Goal: Answer question/provide support

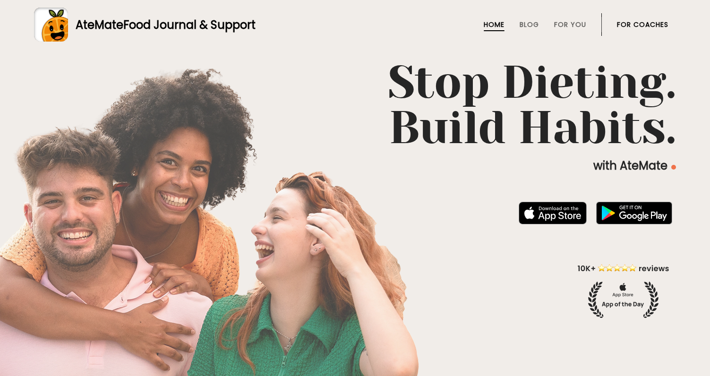
click at [653, 26] on link "For Coaches" at bounding box center [642, 25] width 51 height 8
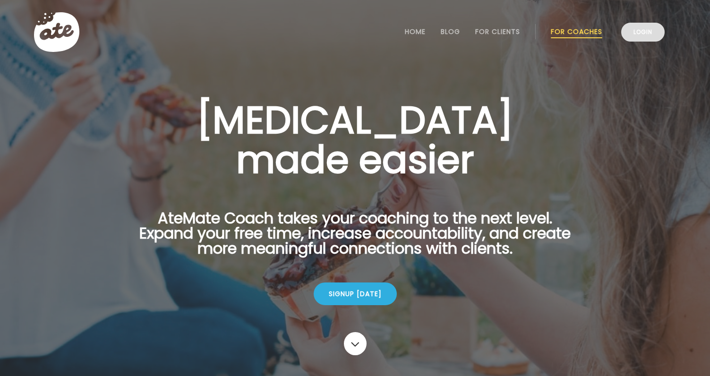
click at [629, 26] on link "Login" at bounding box center [642, 32] width 43 height 19
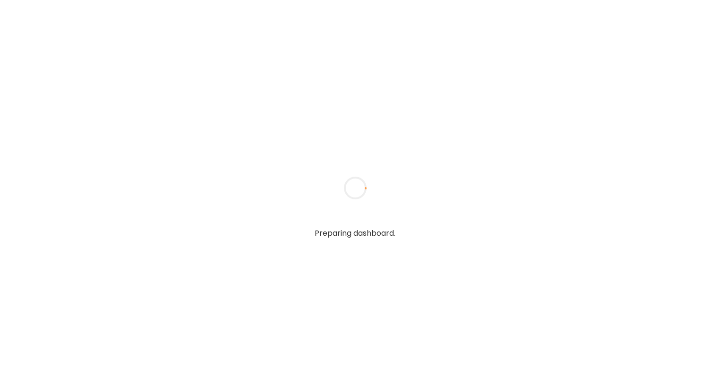
type textarea "**********"
type input "**********"
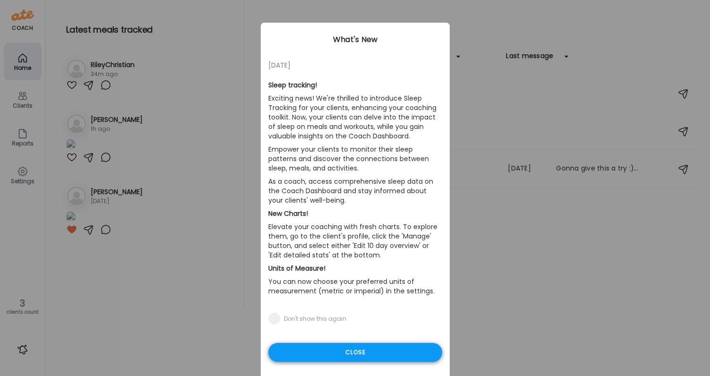
click at [329, 348] on div "Close" at bounding box center [355, 352] width 174 height 19
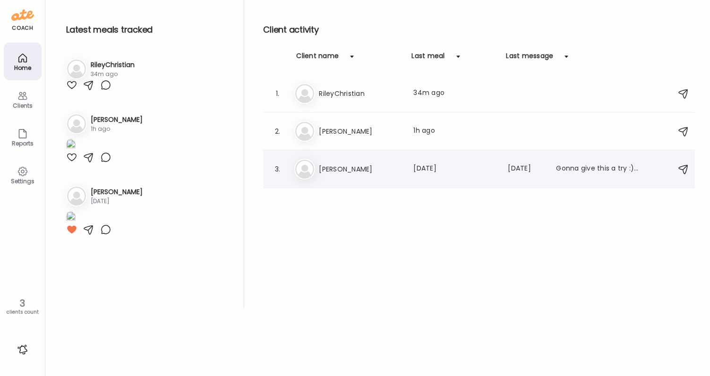
click at [364, 170] on h3 "Jill" at bounding box center [360, 168] width 83 height 11
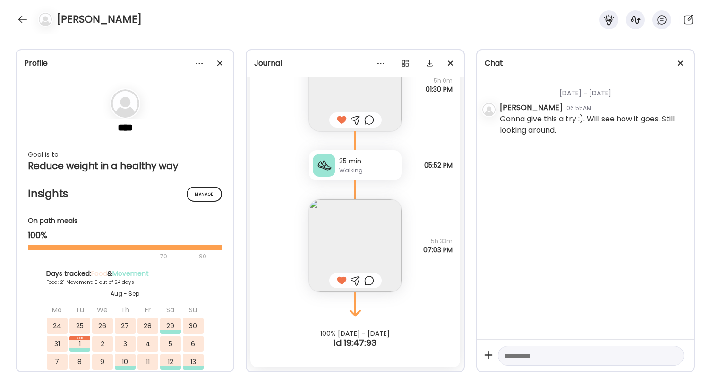
scroll to position [13988, 0]
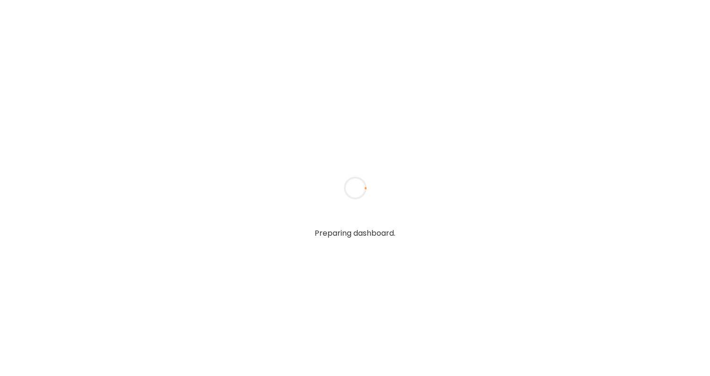
type textarea "**********"
type input "**********"
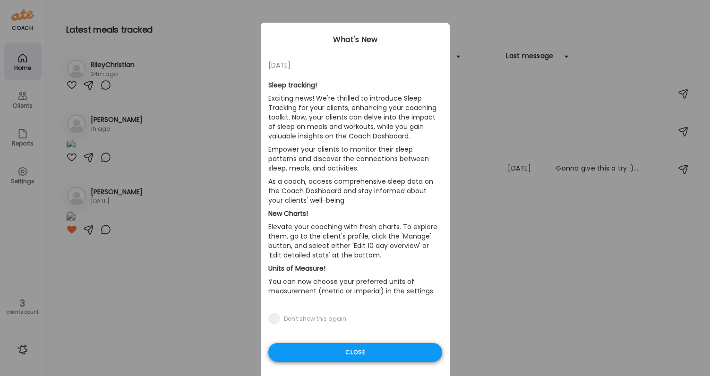
click at [300, 356] on div "Close" at bounding box center [355, 352] width 174 height 19
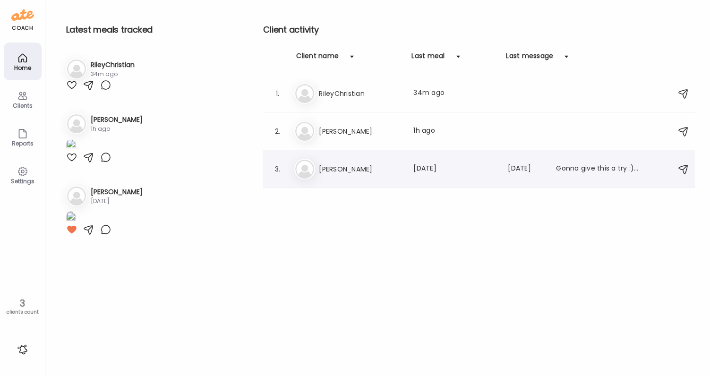
click at [434, 175] on div "Ji Jill Last meal: 1d ago Last message: 237d ago Gonna give this a try :). Will…" at bounding box center [480, 169] width 372 height 21
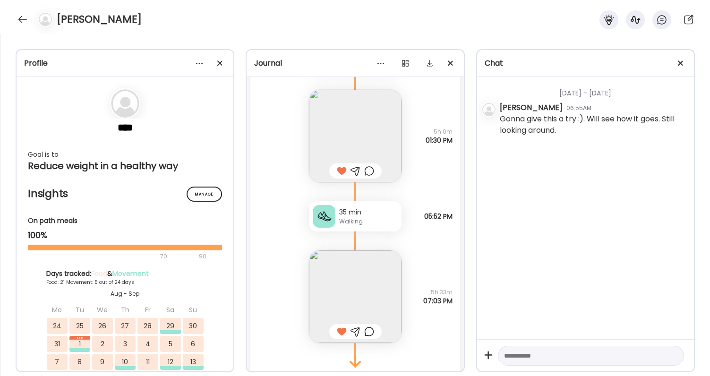
scroll to position [13938, 0]
drag, startPoint x: 431, startPoint y: 129, endPoint x: 449, endPoint y: 161, distance: 37.7
click at [449, 161] on div "Apple, meat stick, ag1 Questions not answered 5h 0m 01:30 PM" at bounding box center [354, 125] width 209 height 111
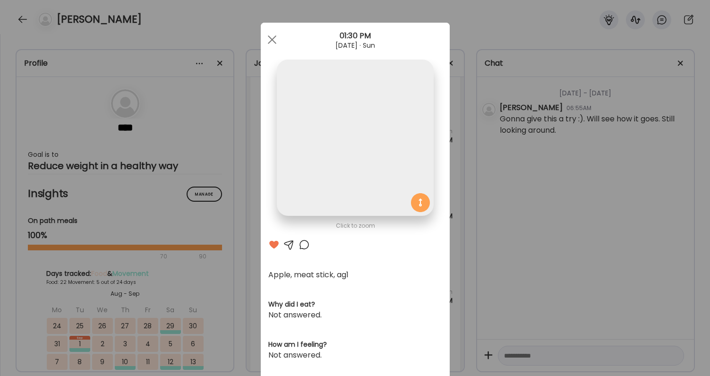
click at [449, 161] on div "Ate Coach Dashboard Wahoo! It’s official Take a moment to set up your Coach Pro…" at bounding box center [355, 188] width 710 height 376
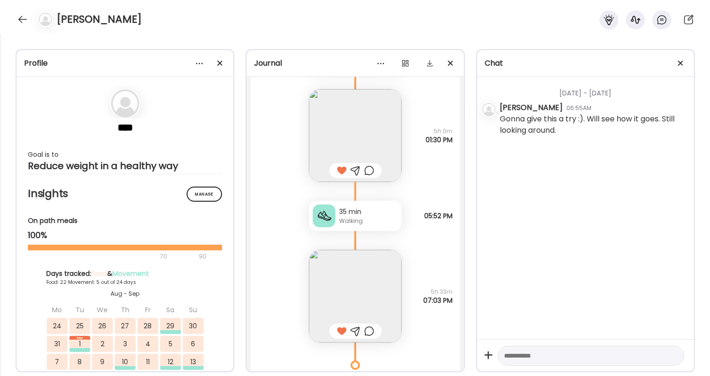
click at [495, 172] on div "Wednesday - Jan 22 Jill 06:55AM Gonna give this a try :). Will see how it goes.…" at bounding box center [585, 208] width 217 height 262
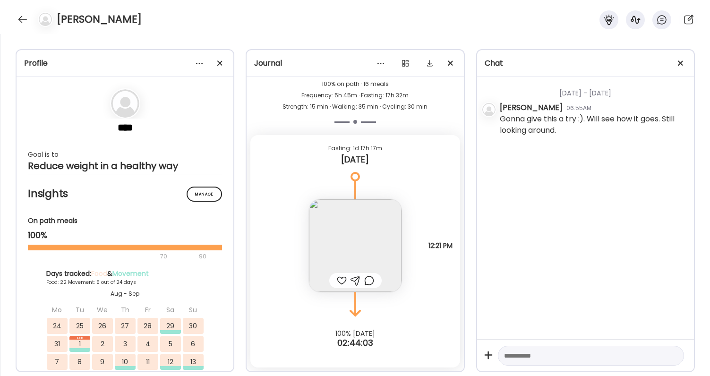
scroll to position [14302, 0]
click at [357, 223] on img at bounding box center [355, 245] width 93 height 93
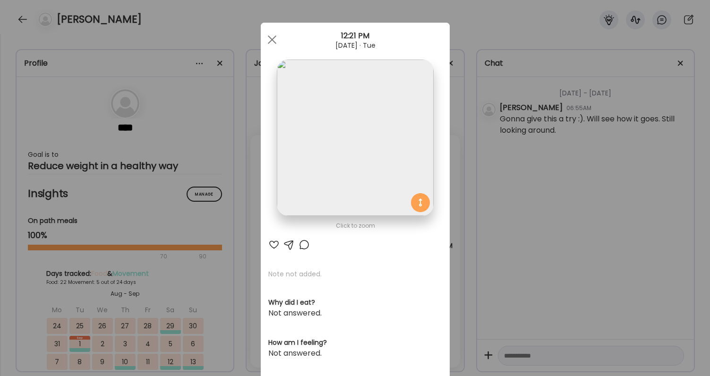
click at [540, 173] on div "Ate Coach Dashboard Wahoo! It’s official Take a moment to set up your Coach Pro…" at bounding box center [355, 188] width 710 height 376
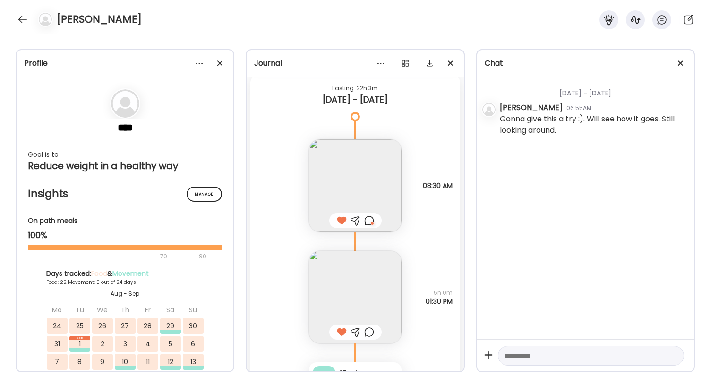
scroll to position [13779, 0]
click at [372, 215] on div at bounding box center [369, 217] width 10 height 11
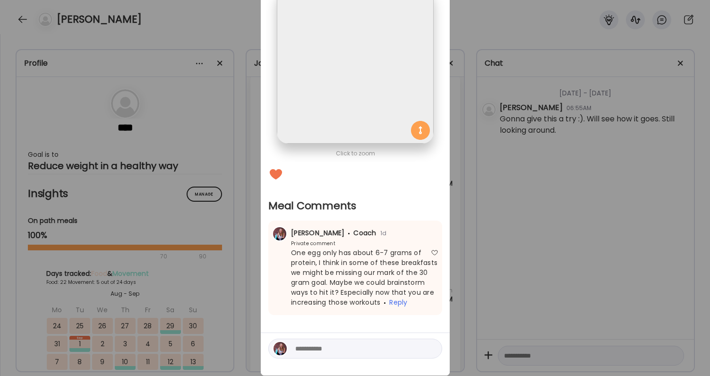
scroll to position [94, 0]
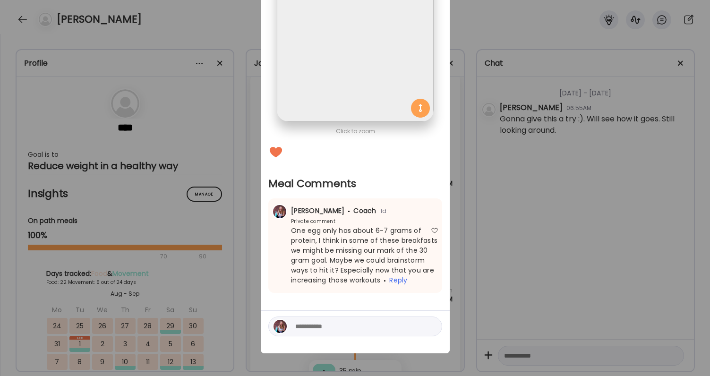
click at [490, 252] on div "Ate Coach Dashboard Wahoo! It’s official Take a moment to set up your Coach Pro…" at bounding box center [355, 188] width 710 height 376
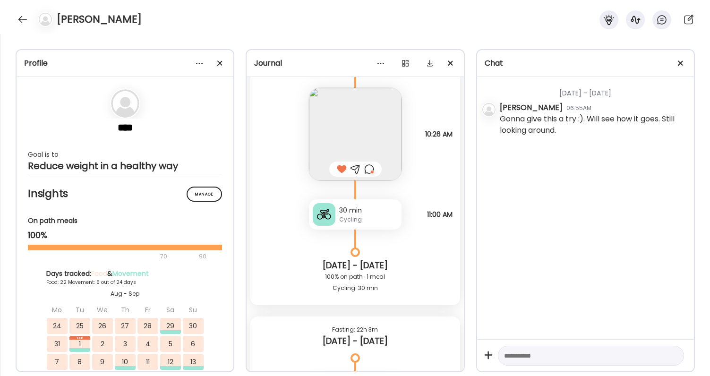
scroll to position [13538, 0]
drag, startPoint x: 417, startPoint y: 127, endPoint x: 457, endPoint y: 148, distance: 44.8
click at [457, 148] on div "Tuesday - Aug 12 Scrambled eggs, strawberries Questions not answered 07:30 AM L…" at bounding box center [354, 237] width 217 height 321
click at [442, 133] on span "10:26 AM" at bounding box center [438, 131] width 27 height 8
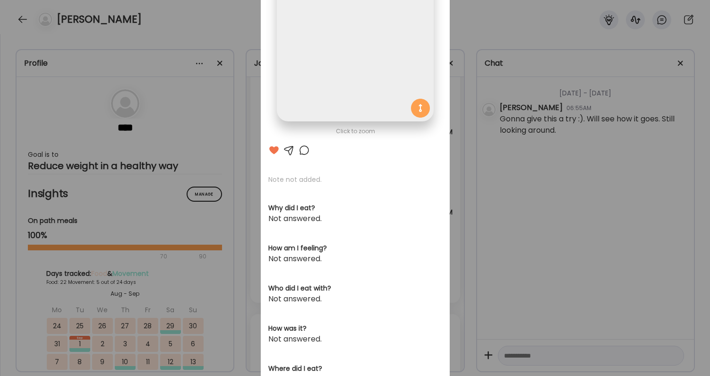
click at [467, 142] on div "Ate Coach Dashboard Wahoo! It’s official Take a moment to set up your Coach Pro…" at bounding box center [355, 188] width 710 height 376
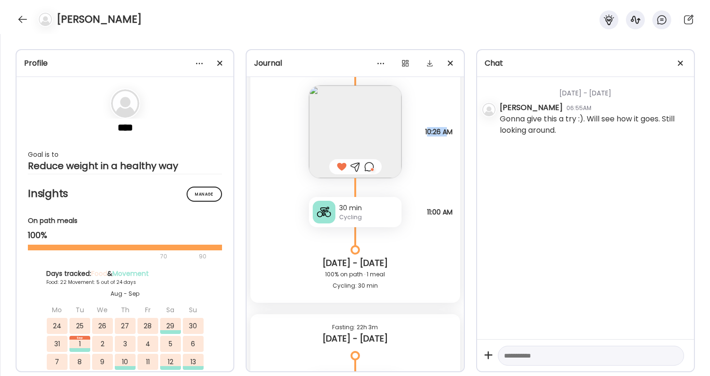
drag, startPoint x: 423, startPoint y: 128, endPoint x: 448, endPoint y: 135, distance: 25.8
click at [448, 135] on span "10:26 AM" at bounding box center [438, 131] width 27 height 8
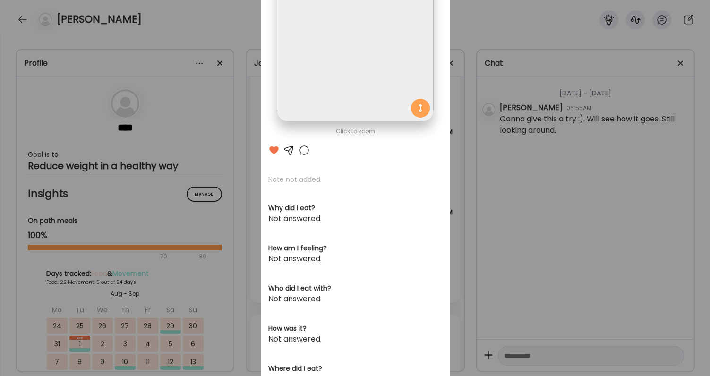
click at [448, 135] on section at bounding box center [355, 54] width 189 height 178
click at [450, 136] on div "Ate Coach Dashboard Wahoo! It’s official Take a moment to set up your Coach Pro…" at bounding box center [355, 188] width 710 height 376
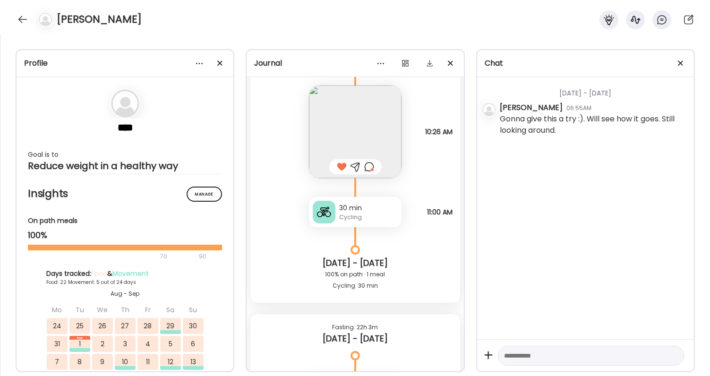
click at [370, 168] on div at bounding box center [369, 166] width 10 height 11
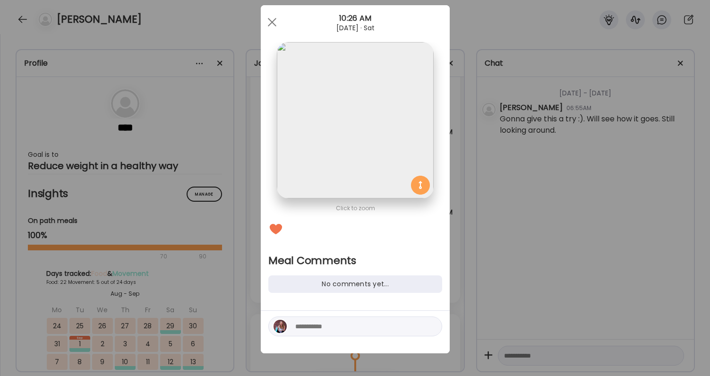
scroll to position [17, 0]
click at [500, 188] on div "Ate Coach Dashboard Wahoo! It’s official Take a moment to set up your Coach Pro…" at bounding box center [355, 188] width 710 height 376
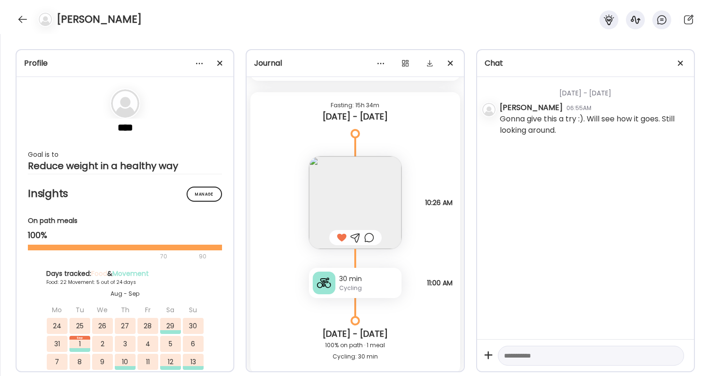
scroll to position [13471, 0]
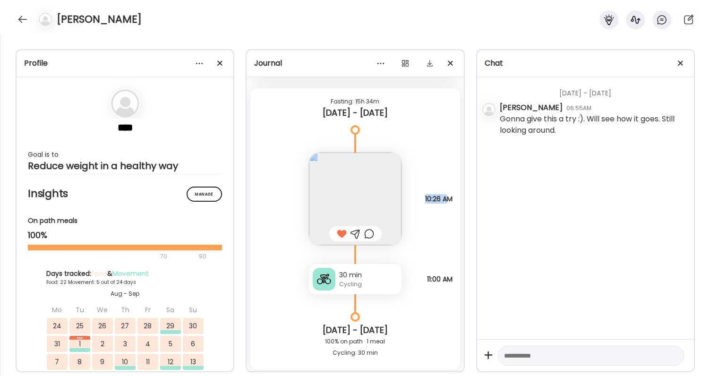
drag, startPoint x: 418, startPoint y: 195, endPoint x: 449, endPoint y: 202, distance: 31.4
click at [449, 202] on div "Note not added Questions not answered 10:26 AM" at bounding box center [354, 189] width 209 height 111
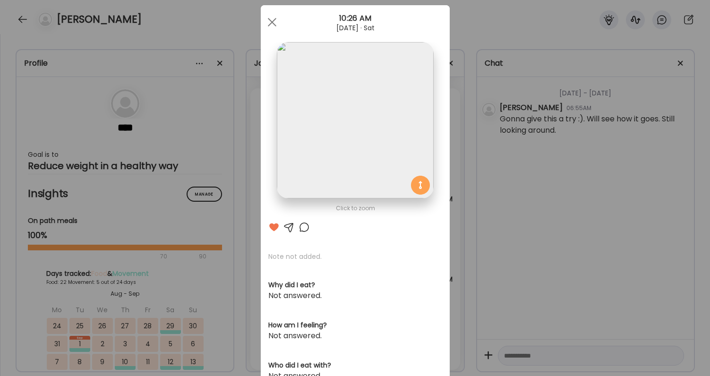
click at [456, 207] on div "Ate Coach Dashboard Wahoo! It’s official Take a moment to set up your Coach Pro…" at bounding box center [355, 188] width 710 height 376
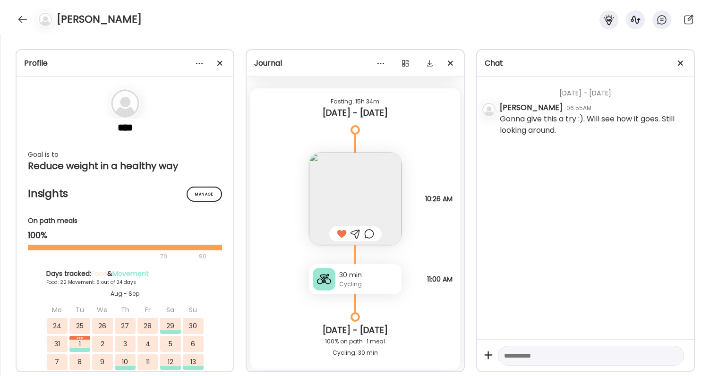
click at [413, 190] on div "Note not added Questions not answered 10:26 AM" at bounding box center [354, 189] width 209 height 111
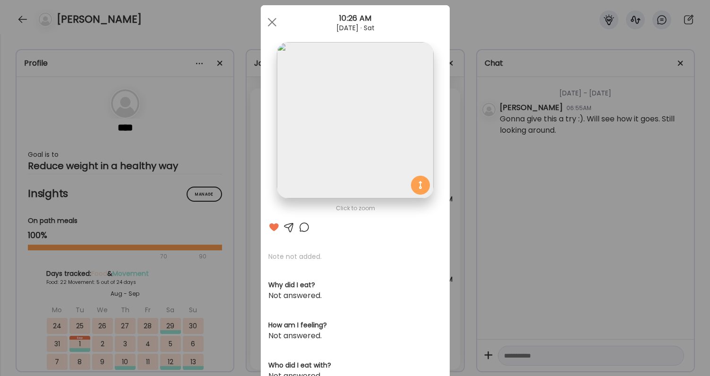
click at [483, 189] on div "Ate Coach Dashboard Wahoo! It’s official Take a moment to set up your Coach Pro…" at bounding box center [355, 188] width 710 height 376
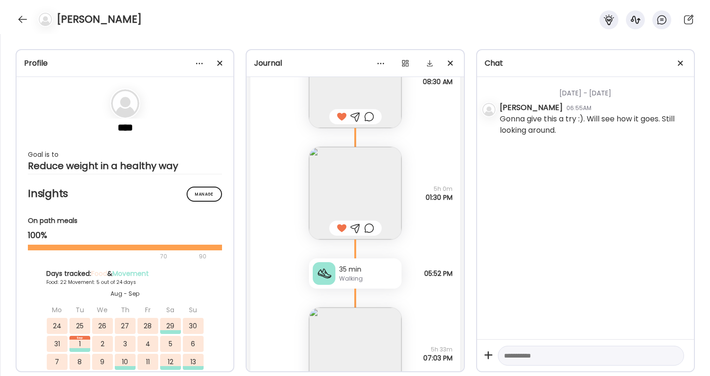
scroll to position [13881, 0]
drag, startPoint x: 427, startPoint y: 186, endPoint x: 447, endPoint y: 203, distance: 25.5
click at [447, 203] on div "Apple, meat stick, ag1 Questions not answered 5h 0m 01:30 PM" at bounding box center [354, 182] width 209 height 111
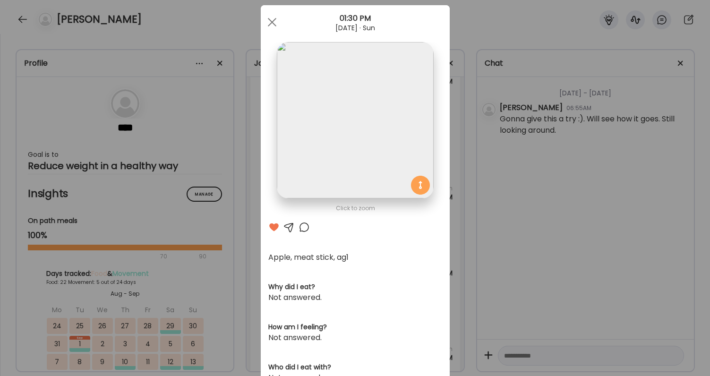
click at [447, 203] on section at bounding box center [355, 131] width 189 height 178
click at [457, 203] on div "Ate Coach Dashboard Wahoo! It’s official Take a moment to set up your Coach Pro…" at bounding box center [355, 188] width 710 height 376
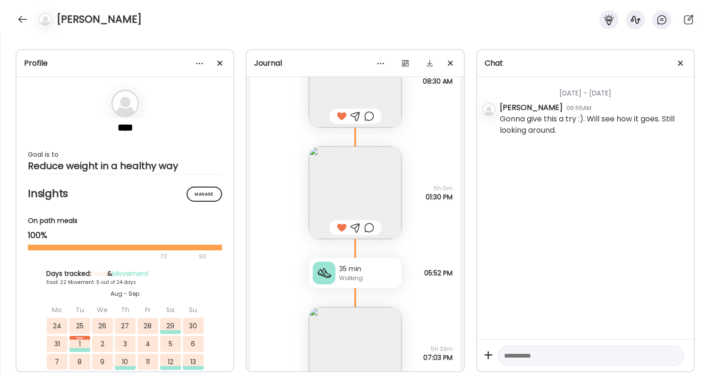
click at [457, 195] on div "Apple, meat stick, ag1 Questions not answered 5h 0m 01:30 PM" at bounding box center [354, 182] width 209 height 111
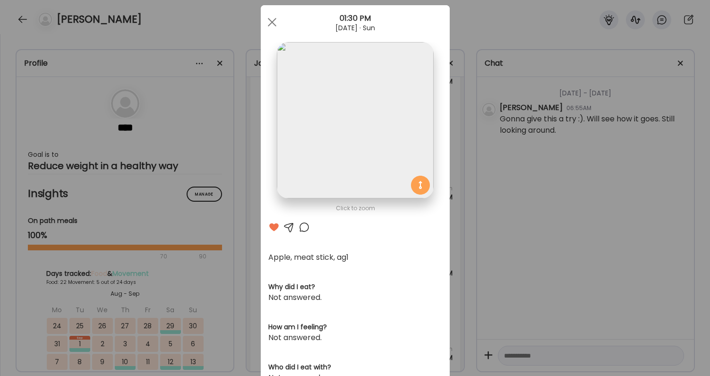
click at [456, 195] on div "Ate Coach Dashboard Wahoo! It’s official Take a moment to set up your Coach Pro…" at bounding box center [355, 188] width 710 height 376
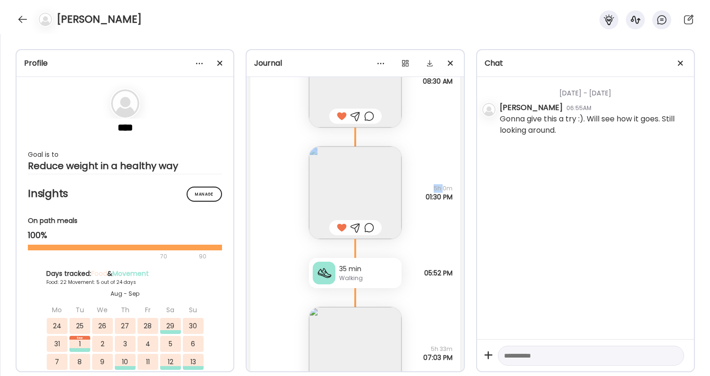
drag, startPoint x: 430, startPoint y: 180, endPoint x: 441, endPoint y: 188, distance: 13.9
click at [442, 188] on div "Apple, meat stick, ag1 Questions not answered 5h 0m 01:30 PM" at bounding box center [354, 182] width 209 height 111
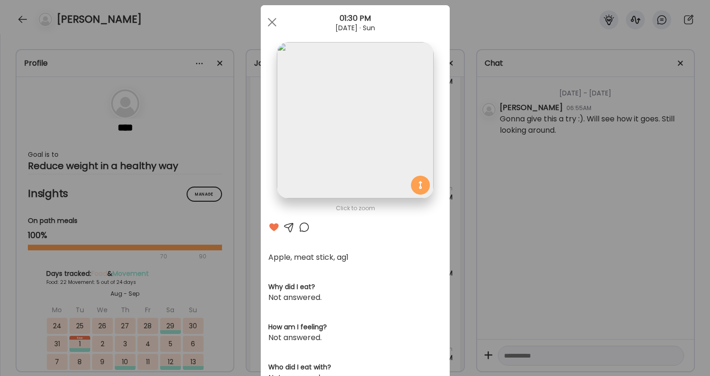
click at [441, 188] on section at bounding box center [355, 131] width 189 height 178
click at [465, 193] on div "Ate Coach Dashboard Wahoo! It’s official Take a moment to set up your Coach Pro…" at bounding box center [355, 188] width 710 height 376
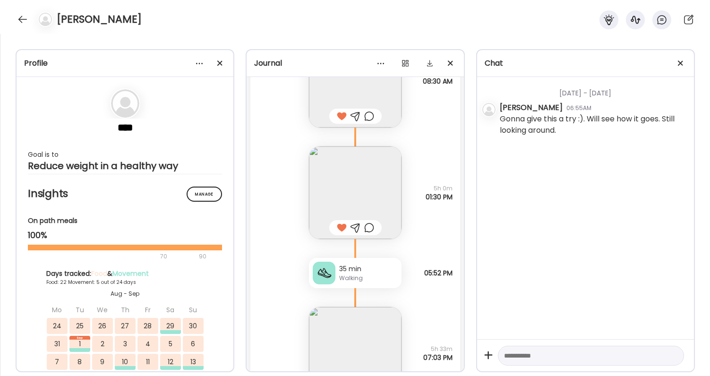
click at [455, 196] on div "Apple, meat stick, ag1 Questions not answered 5h 0m 01:30 PM" at bounding box center [354, 182] width 209 height 111
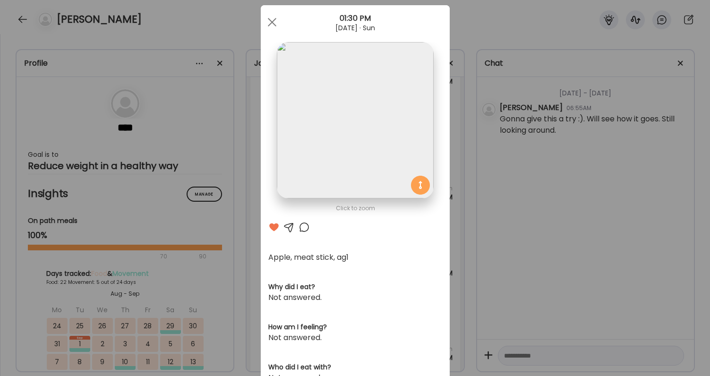
click at [455, 196] on div "Ate Coach Dashboard Wahoo! It’s official Take a moment to set up your Coach Pro…" at bounding box center [355, 188] width 710 height 376
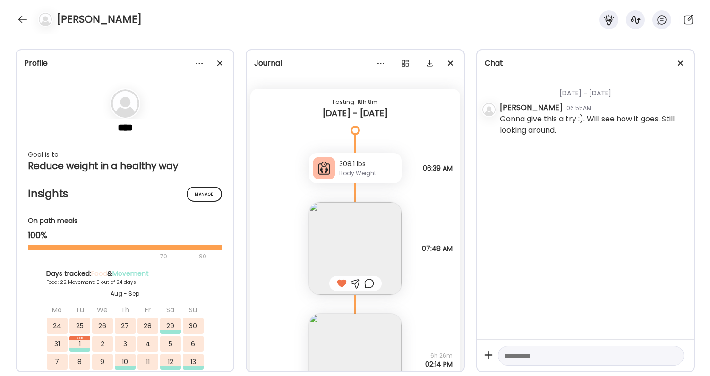
scroll to position [11320, 0]
drag, startPoint x: 424, startPoint y: 169, endPoint x: 426, endPoint y: 179, distance: 10.2
click at [426, 176] on div "308.1 lbs Body Weight Note not added 06:39 AM" at bounding box center [354, 159] width 209 height 49
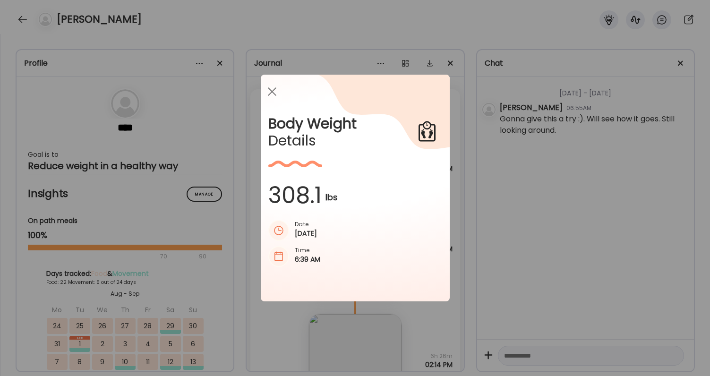
scroll to position [0, 0]
click at [462, 202] on div "Ate Coach Dashboard Wahoo! It’s official Take a moment to set up your Coach Pro…" at bounding box center [355, 188] width 710 height 376
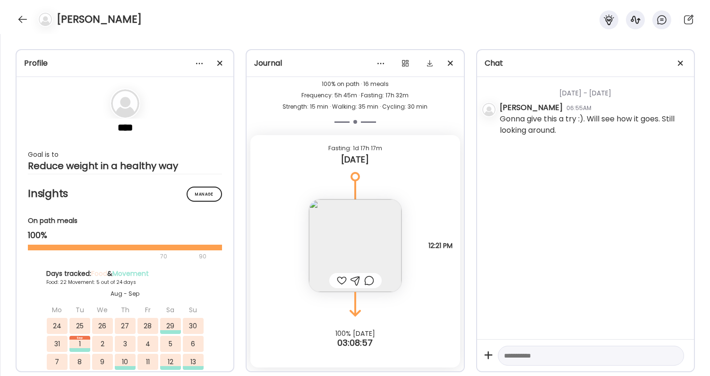
scroll to position [14302, 0]
